Goal: Transaction & Acquisition: Purchase product/service

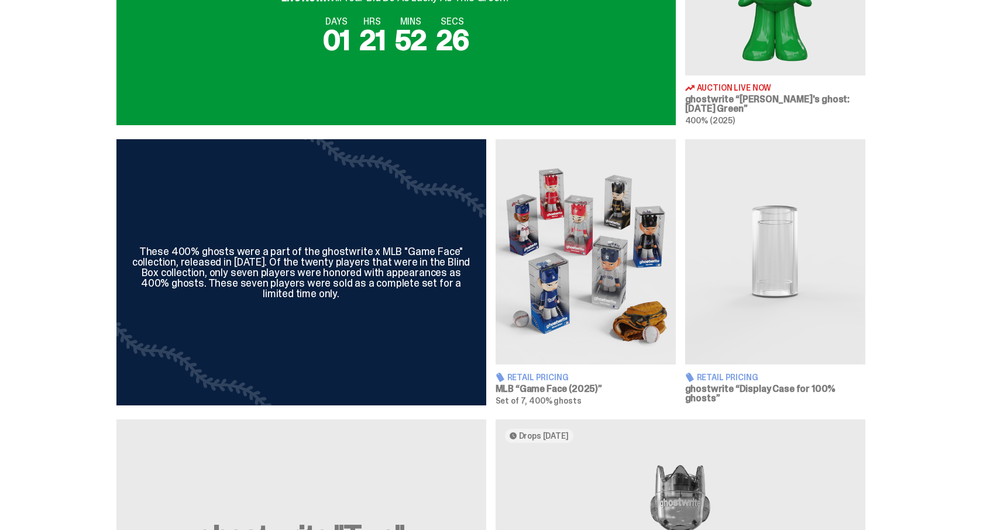
scroll to position [644, 0]
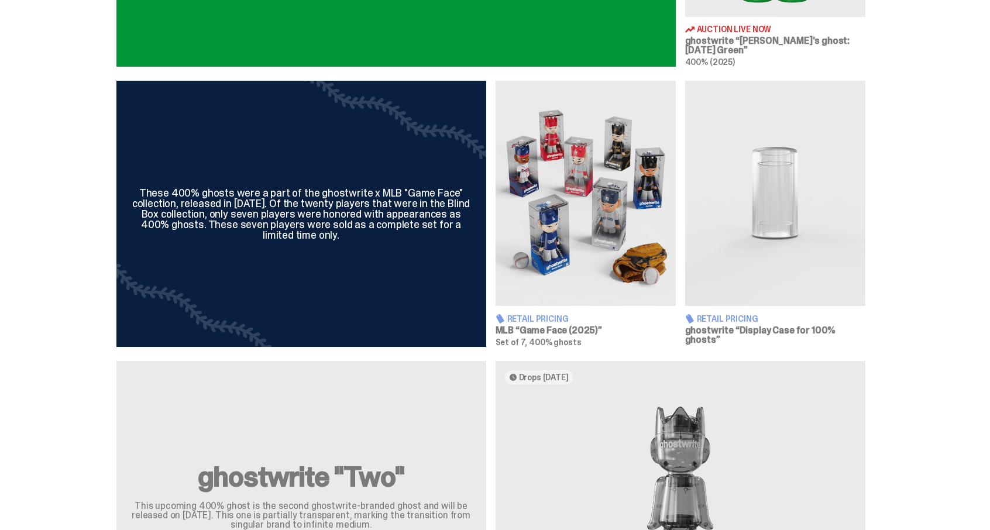
click at [585, 191] on img at bounding box center [586, 193] width 180 height 225
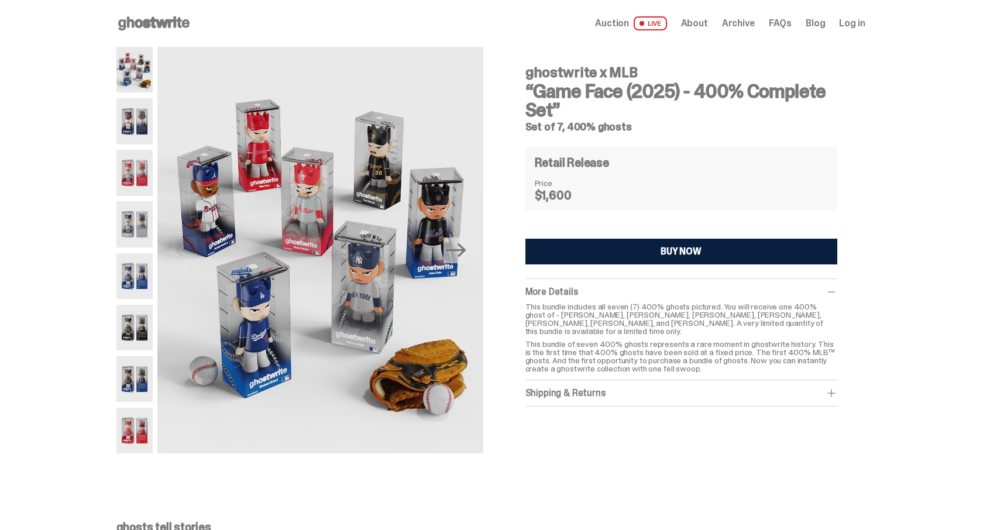
click at [673, 247] on div "BUY NOW" at bounding box center [681, 251] width 41 height 9
click at [308, 165] on img at bounding box center [319, 250] width 325 height 407
click at [133, 162] on img at bounding box center [134, 173] width 37 height 46
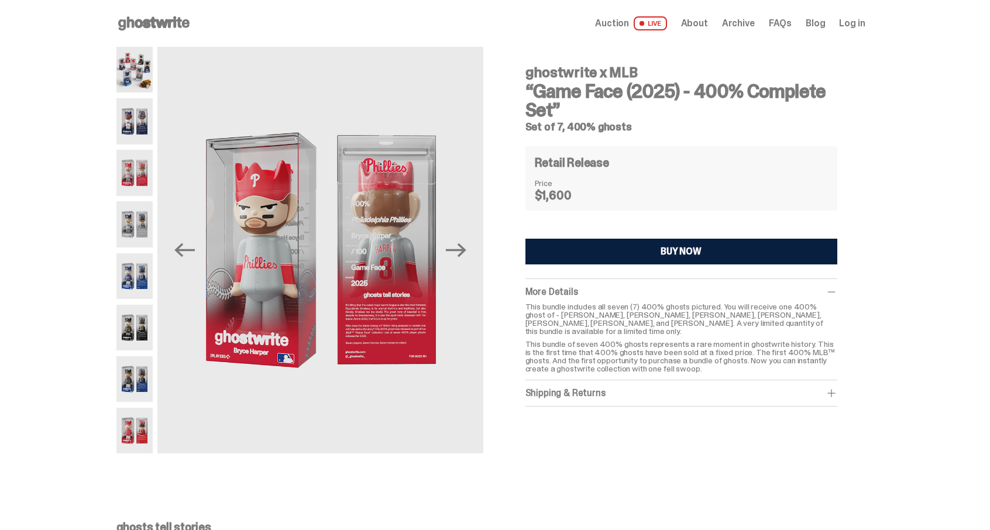
click at [132, 212] on img at bounding box center [134, 224] width 37 height 46
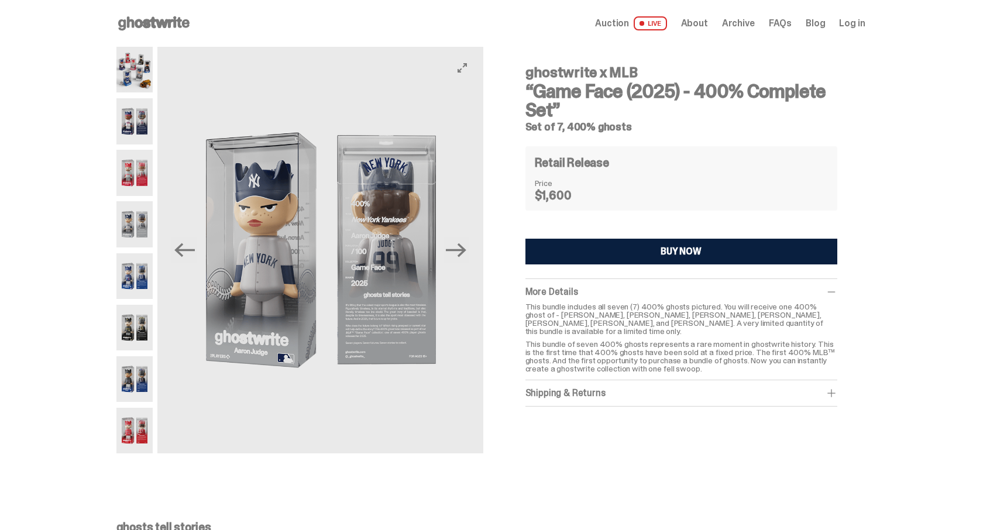
click at [373, 224] on img at bounding box center [319, 250] width 325 height 407
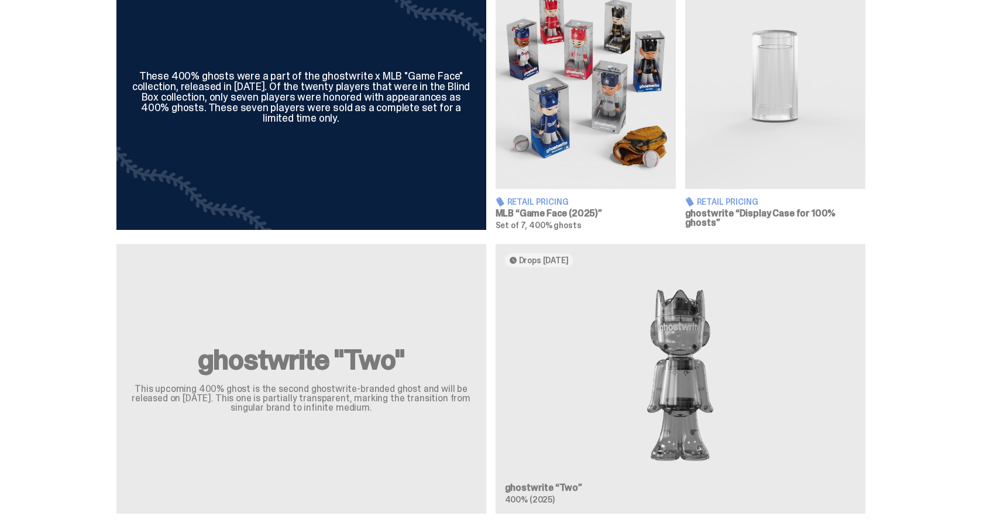
scroll to position [878, 0]
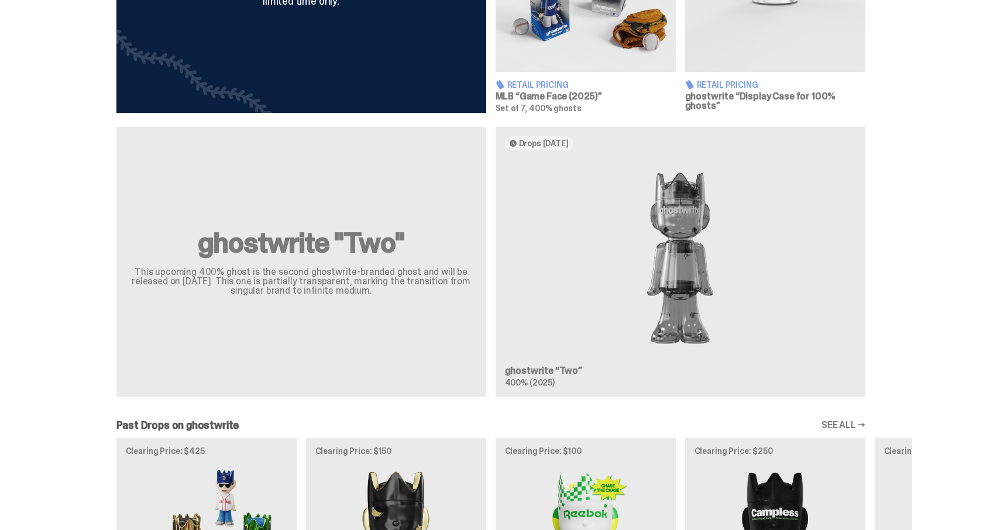
click at [674, 243] on div "ghostwrite "Two" This upcoming 400% ghost is the second ghostwrite-branded ghos…" at bounding box center [491, 267] width 843 height 280
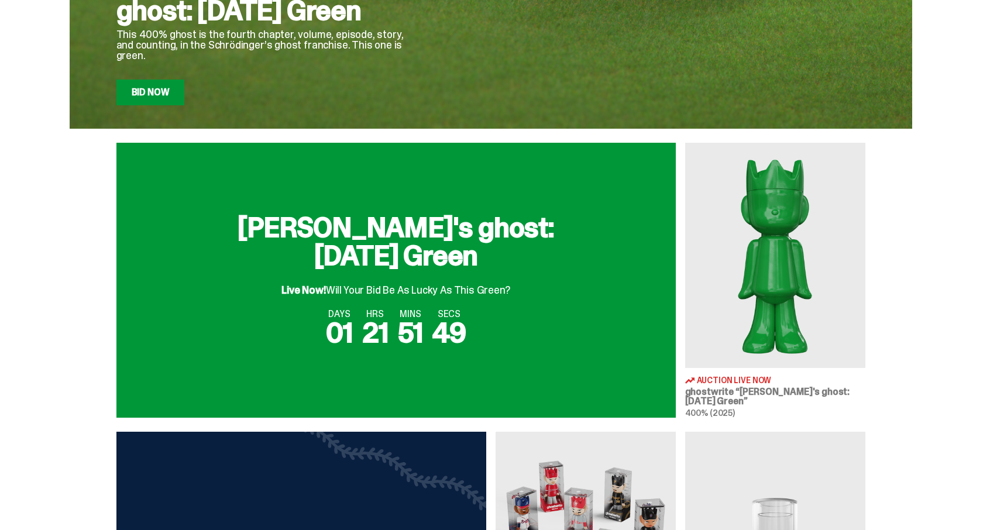
scroll to position [0, 0]
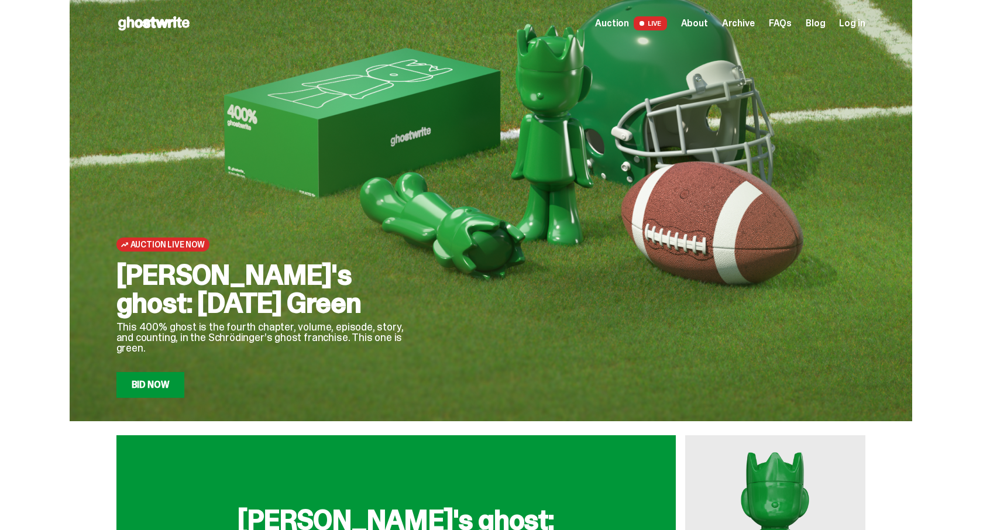
drag, startPoint x: 577, startPoint y: 302, endPoint x: 558, endPoint y: 289, distance: 22.3
